Goal: Task Accomplishment & Management: Use online tool/utility

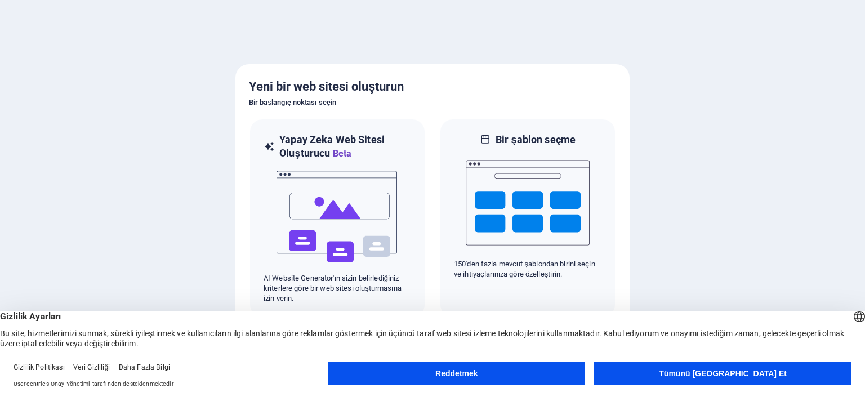
click at [775, 380] on button "Tümünü [GEOGRAPHIC_DATA] Et" at bounding box center [722, 373] width 257 height 23
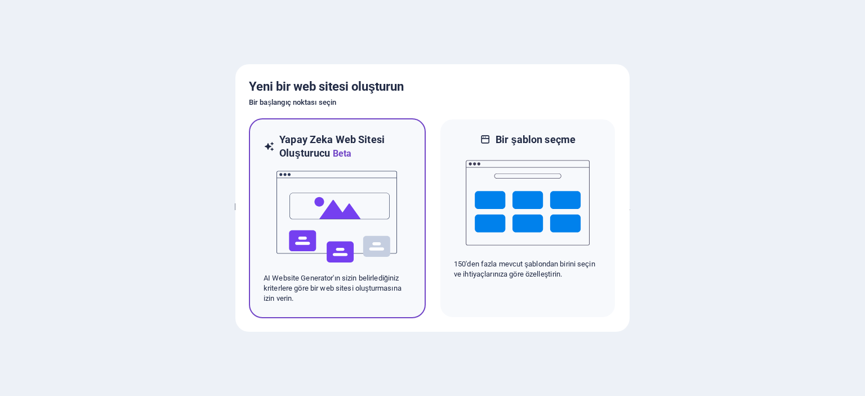
click at [357, 229] on img at bounding box center [337, 216] width 124 height 113
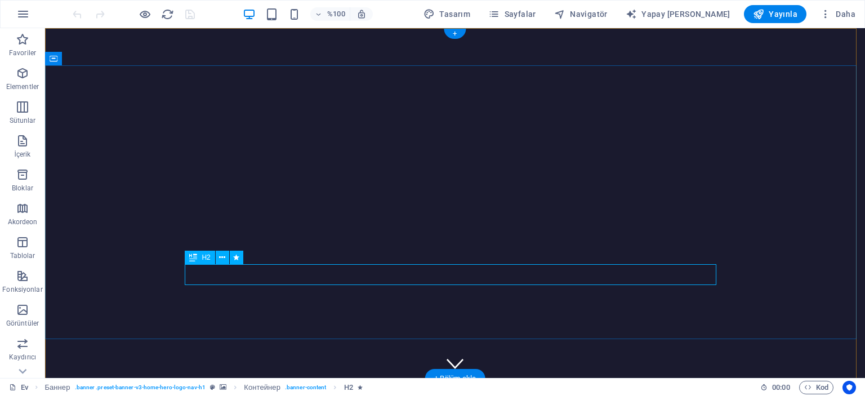
click at [25, 110] on icon "button" at bounding box center [23, 107] width 14 height 14
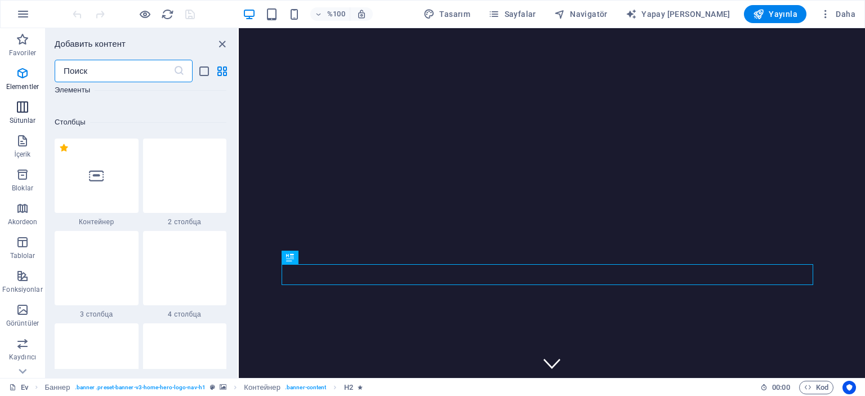
scroll to position [557, 0]
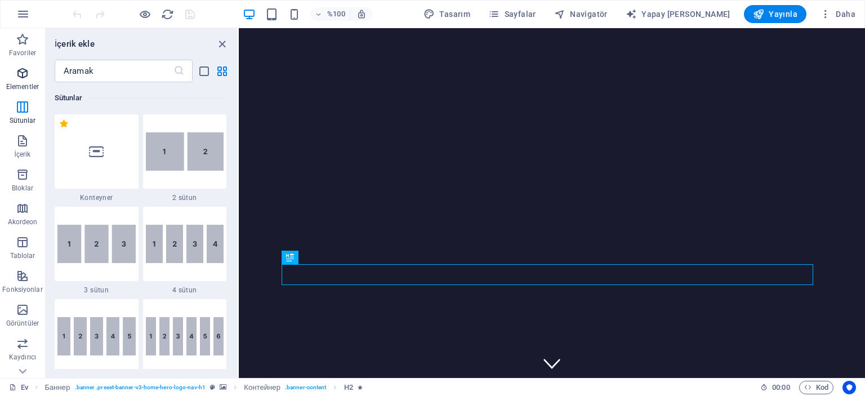
click at [21, 79] on icon "button" at bounding box center [23, 73] width 14 height 14
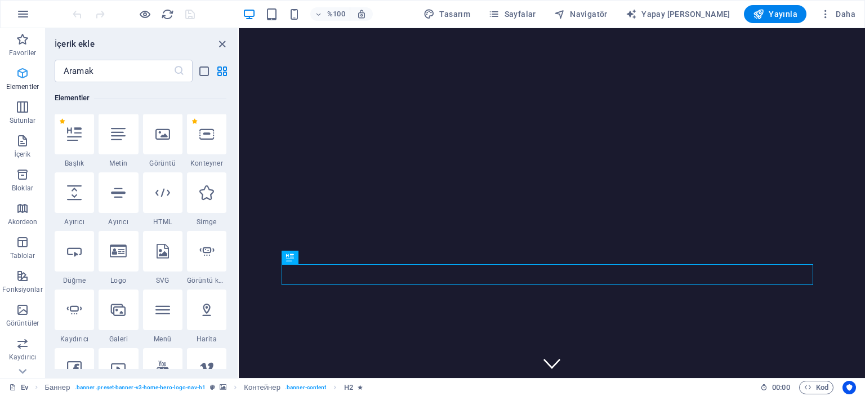
scroll to position [120, 0]
click at [21, 79] on icon "button" at bounding box center [23, 73] width 14 height 14
click at [220, 42] on icon "paneli kapat" at bounding box center [222, 44] width 13 height 13
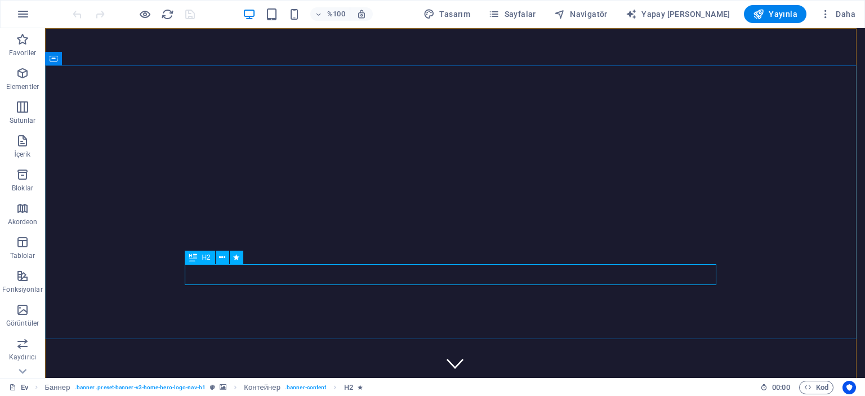
click at [193, 260] on icon at bounding box center [193, 257] width 8 height 14
click at [222, 257] on icon at bounding box center [222, 258] width 6 height 12
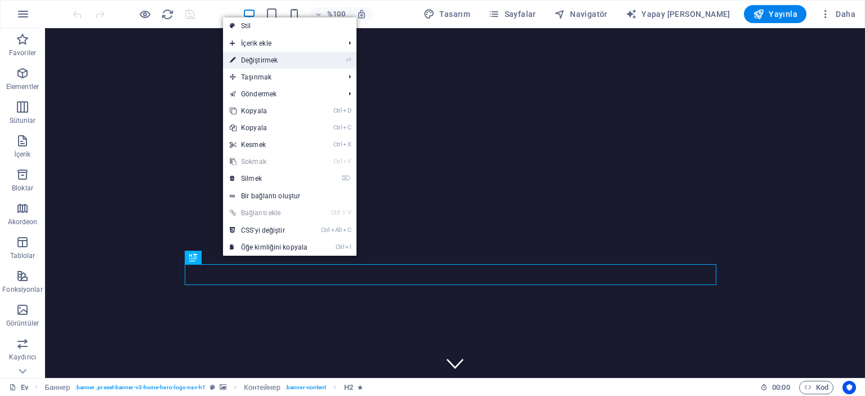
click at [261, 60] on font "Değiştirmek" at bounding box center [259, 60] width 37 height 8
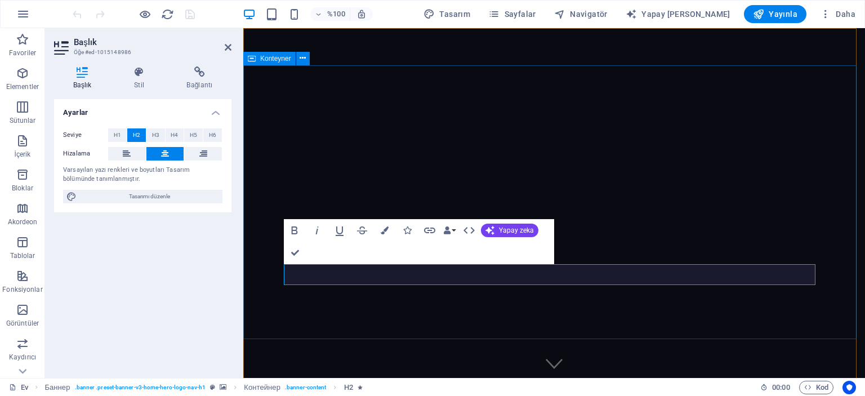
scroll to position [0, 5]
drag, startPoint x: 642, startPoint y: 278, endPoint x: 395, endPoint y: 271, distance: 247.2
drag, startPoint x: 412, startPoint y: 272, endPoint x: 670, endPoint y: 272, distance: 258.4
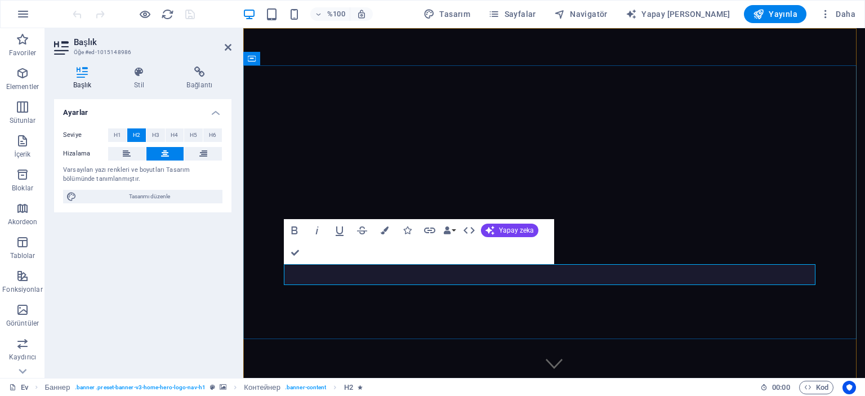
click at [385, 231] on icon "button" at bounding box center [385, 230] width 8 height 8
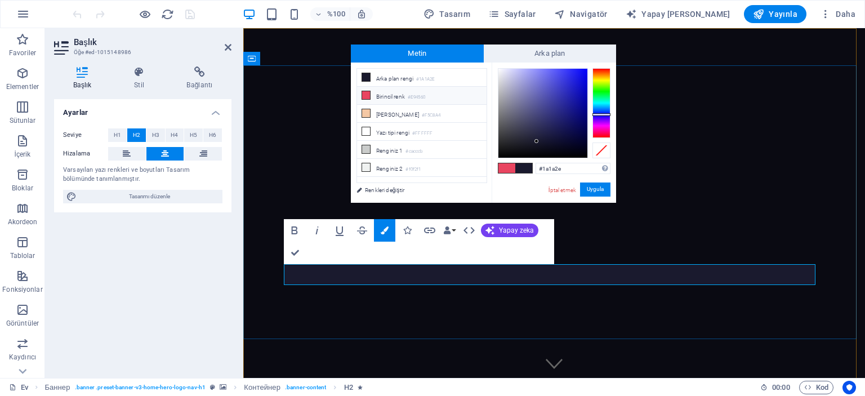
drag, startPoint x: 763, startPoint y: 277, endPoint x: 253, endPoint y: 265, distance: 510.1
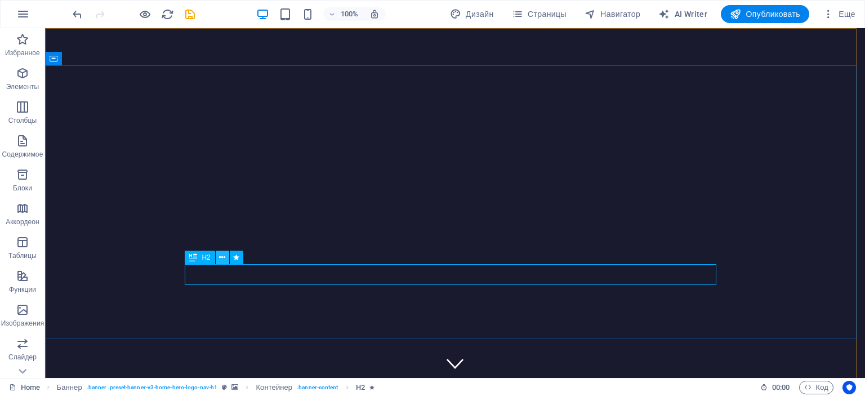
click at [218, 257] on button at bounding box center [223, 257] width 14 height 14
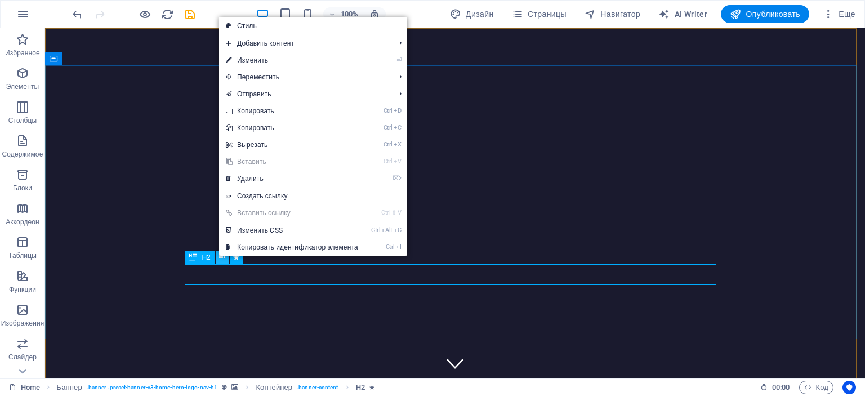
click at [223, 257] on icon at bounding box center [222, 258] width 6 height 12
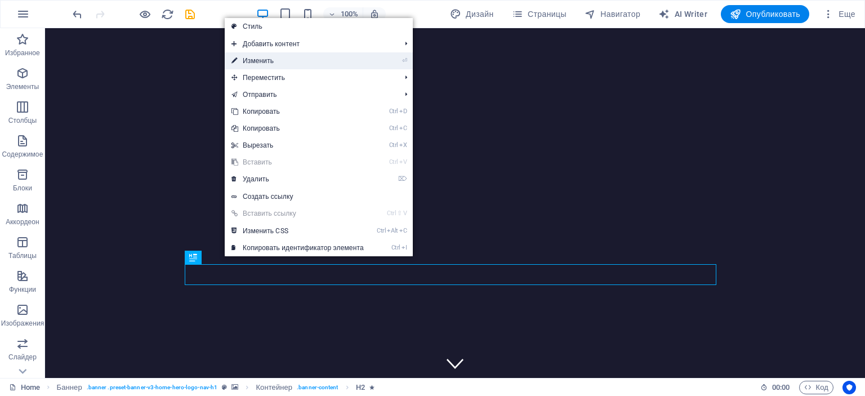
click at [279, 59] on link "⏎ Изменить" at bounding box center [298, 60] width 146 height 17
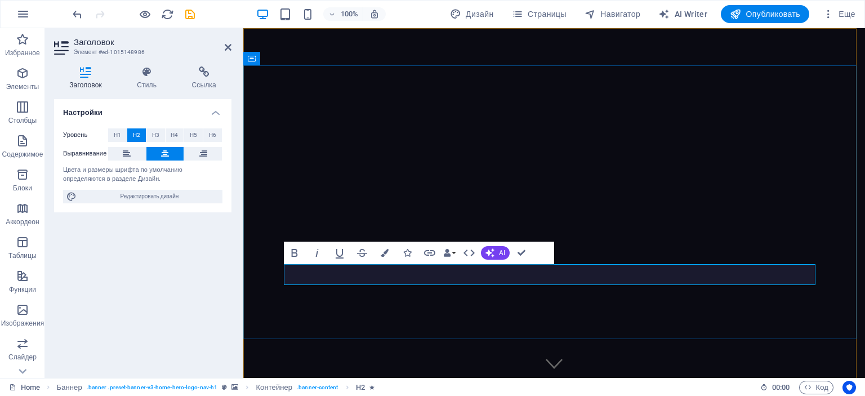
drag, startPoint x: 427, startPoint y: 279, endPoint x: 444, endPoint y: 283, distance: 18.0
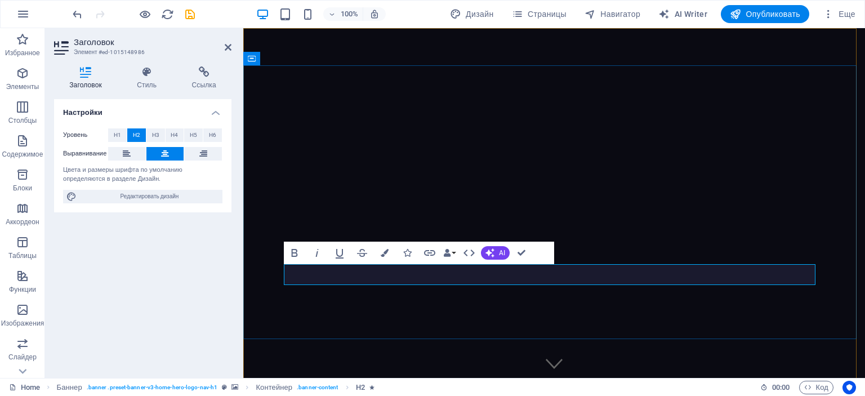
drag, startPoint x: 425, startPoint y: 272, endPoint x: 570, endPoint y: 278, distance: 145.4
drag, startPoint x: 402, startPoint y: 273, endPoint x: 336, endPoint y: 270, distance: 66.5
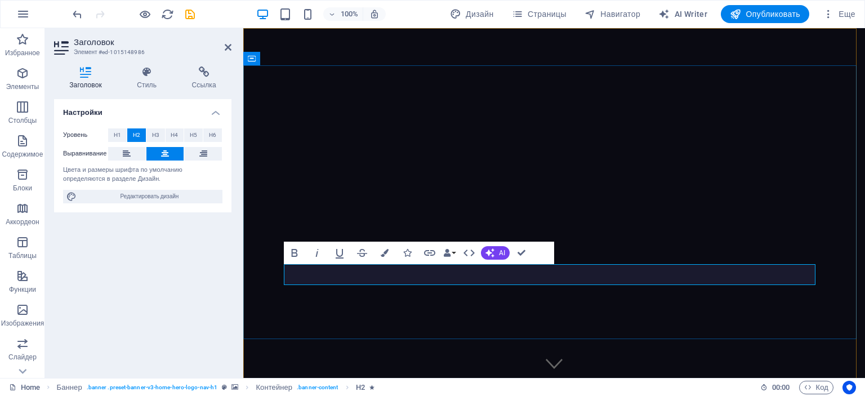
drag, startPoint x: 780, startPoint y: 293, endPoint x: 785, endPoint y: 303, distance: 11.3
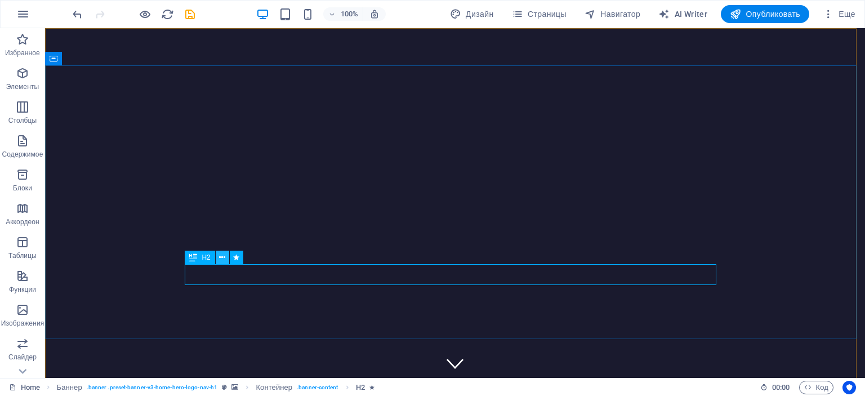
click at [226, 257] on button at bounding box center [223, 257] width 14 height 14
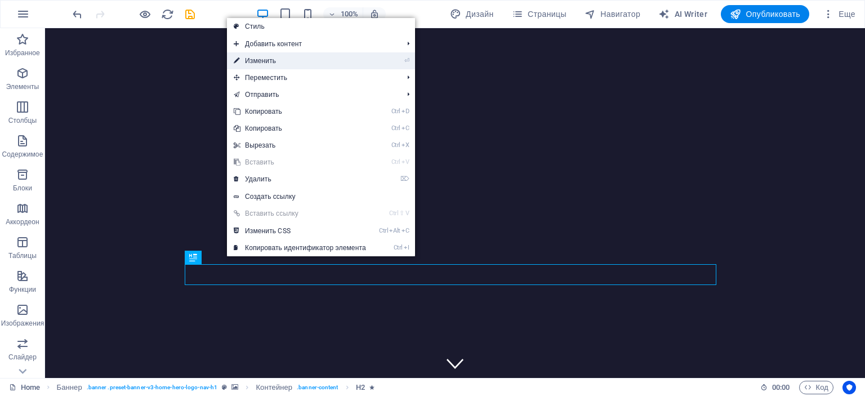
click at [312, 61] on link "⏎ Изменить" at bounding box center [300, 60] width 146 height 17
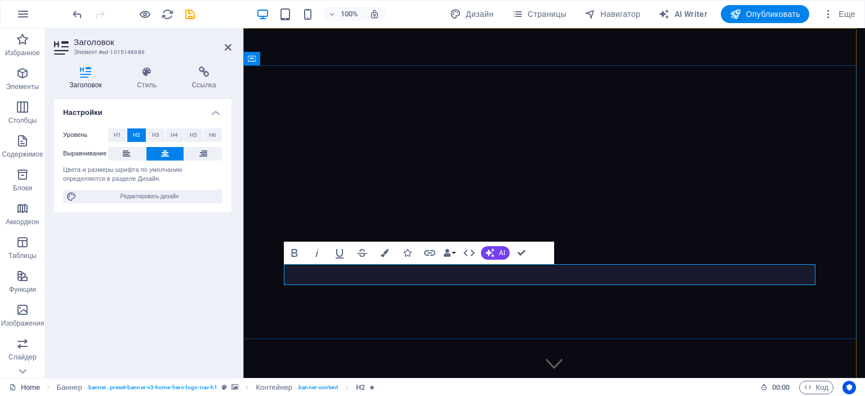
drag, startPoint x: 432, startPoint y: 276, endPoint x: 427, endPoint y: 270, distance: 7.7
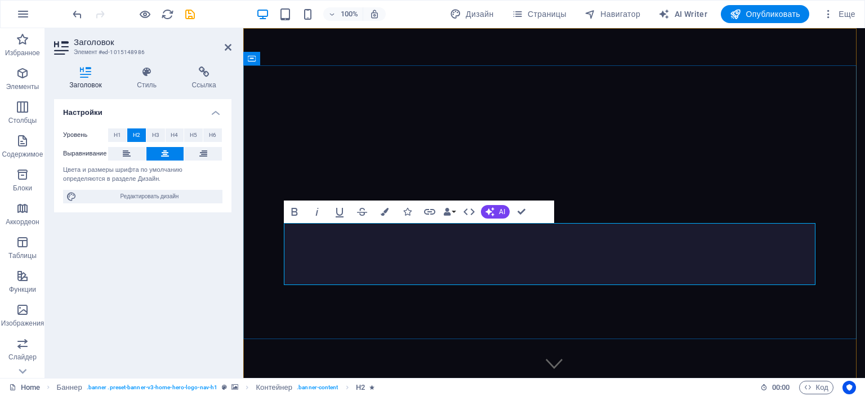
drag, startPoint x: 497, startPoint y: 231, endPoint x: 745, endPoint y: 278, distance: 252.2
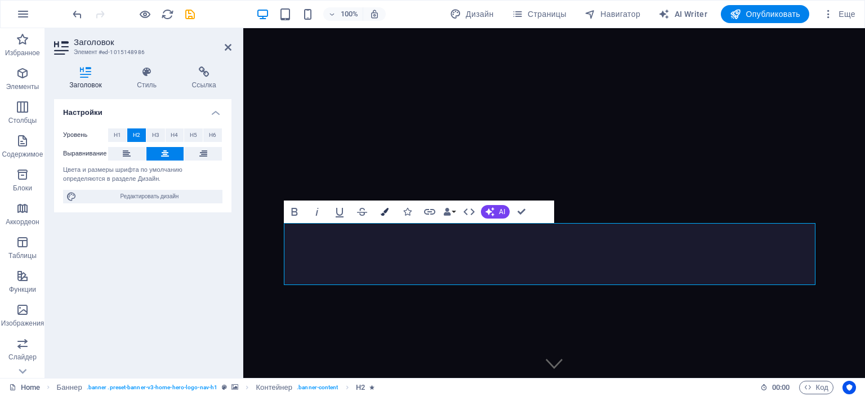
click at [381, 213] on icon "button" at bounding box center [385, 212] width 8 height 8
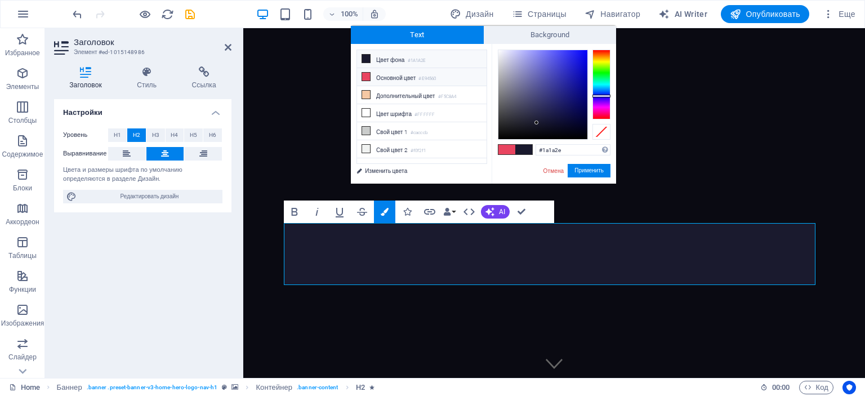
click at [418, 60] on small "#1A1A2E" at bounding box center [417, 61] width 19 height 8
click at [597, 172] on button "Применить" at bounding box center [588, 171] width 43 height 14
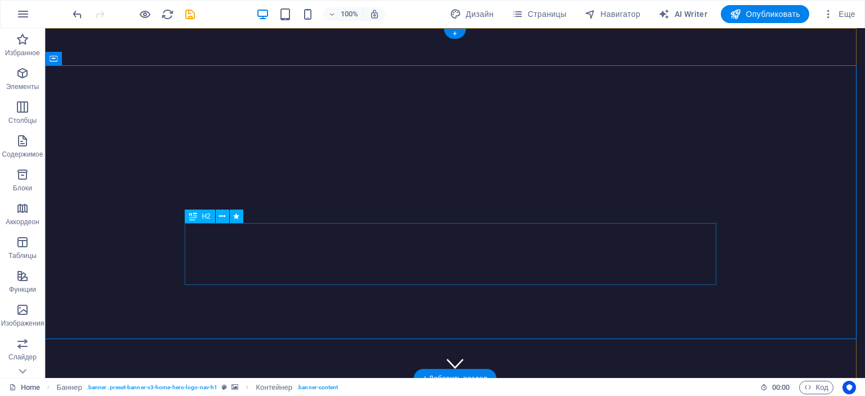
click at [223, 214] on icon at bounding box center [222, 217] width 6 height 12
click at [227, 214] on button at bounding box center [223, 216] width 14 height 14
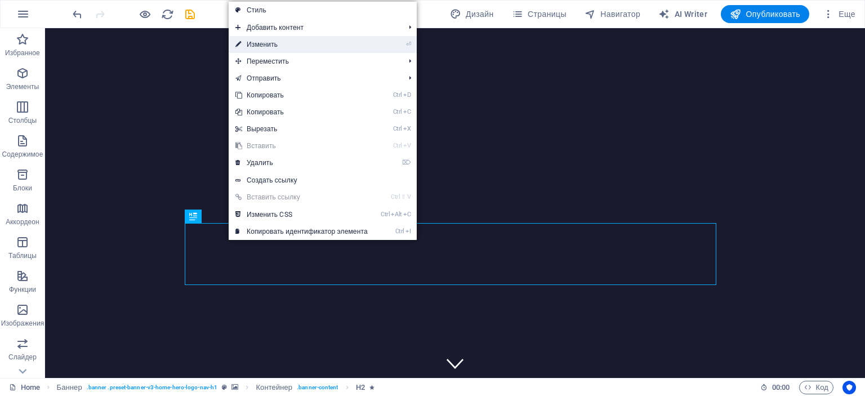
click at [323, 39] on link "⏎ Изменить" at bounding box center [302, 44] width 146 height 17
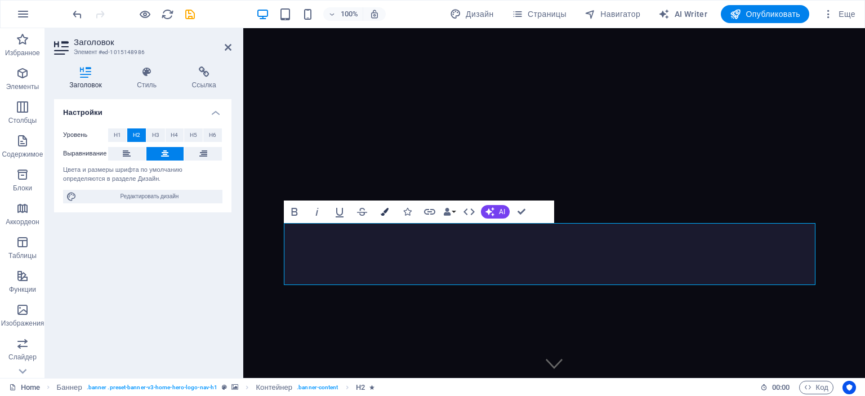
click at [386, 214] on icon "button" at bounding box center [385, 212] width 8 height 8
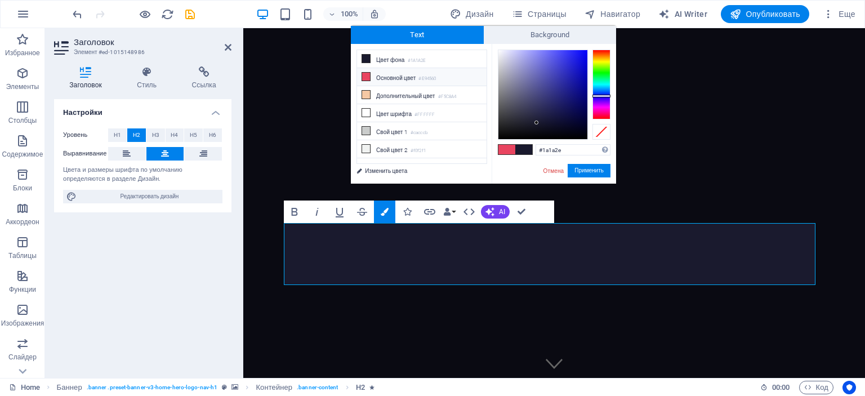
click at [412, 80] on li "Основной цвет #E94560" at bounding box center [421, 77] width 129 height 18
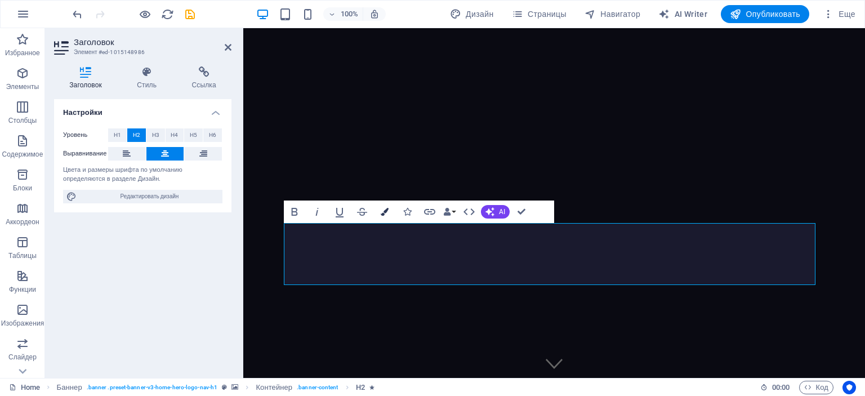
click at [385, 213] on icon "button" at bounding box center [385, 212] width 8 height 8
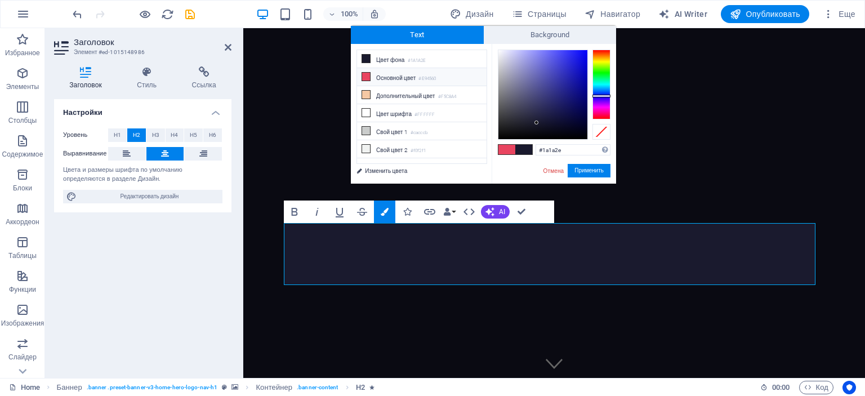
click at [388, 78] on li "Основной цвет #E94560" at bounding box center [421, 77] width 129 height 18
type input "#e94560"
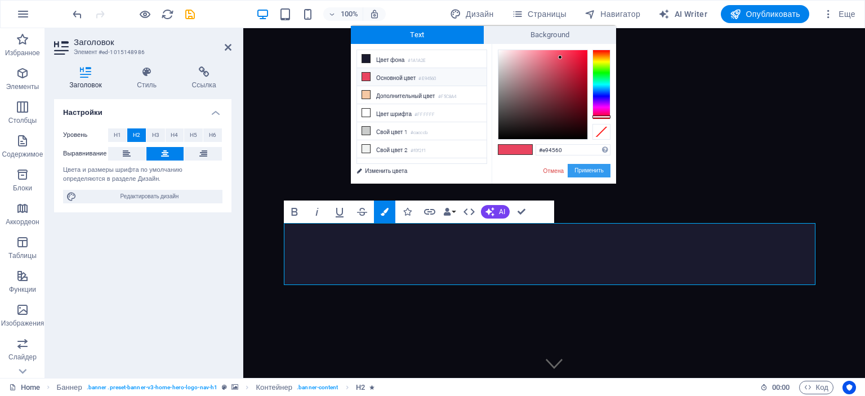
click at [599, 171] on button "Применить" at bounding box center [588, 171] width 43 height 14
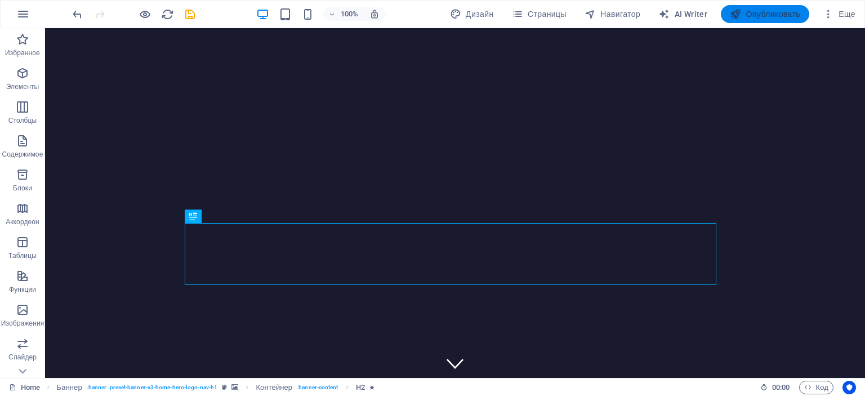
click at [767, 14] on span "Опубликовать" at bounding box center [765, 13] width 70 height 11
checkbox input "false"
